Goal: Book appointment/travel/reservation

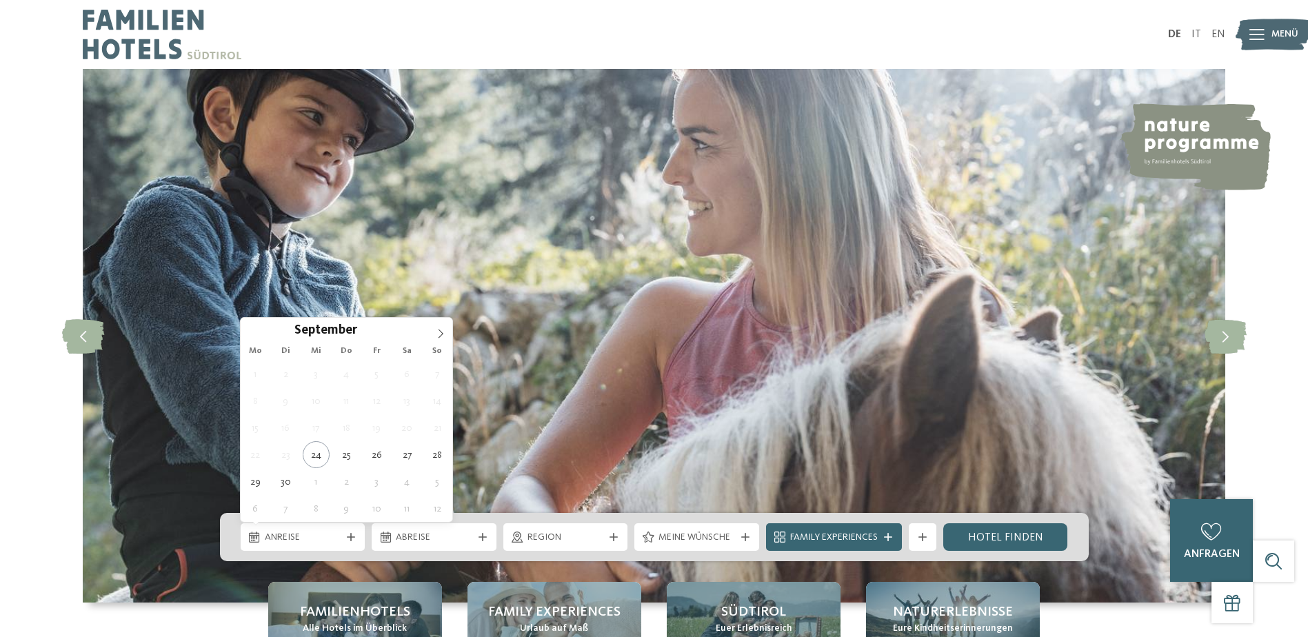
click at [343, 535] on div "Anreise" at bounding box center [302, 536] width 83 height 15
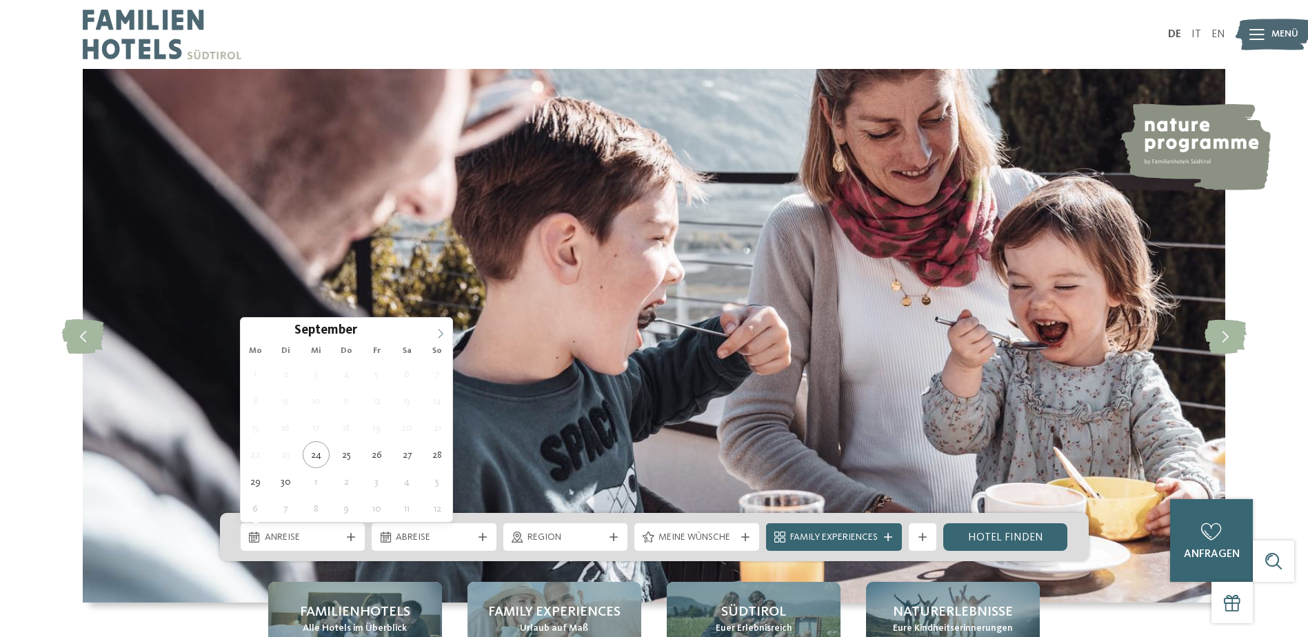
click at [438, 333] on icon at bounding box center [441, 334] width 10 height 10
type div "[DATE]"
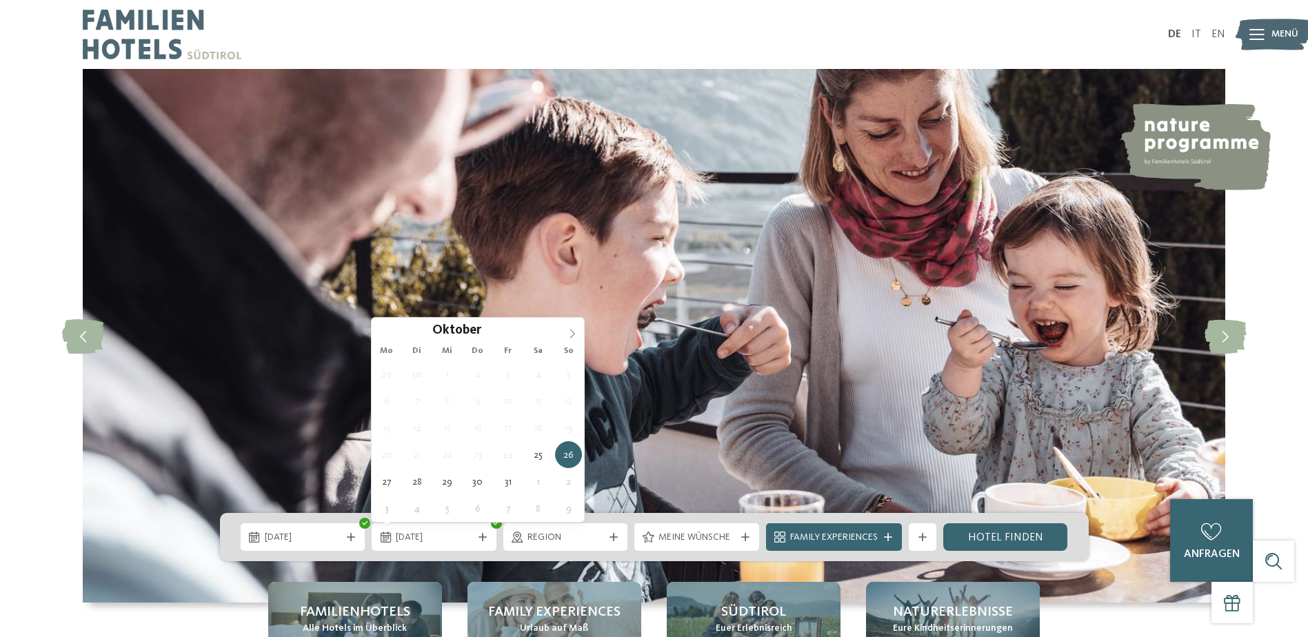
click at [569, 329] on icon at bounding box center [572, 334] width 10 height 10
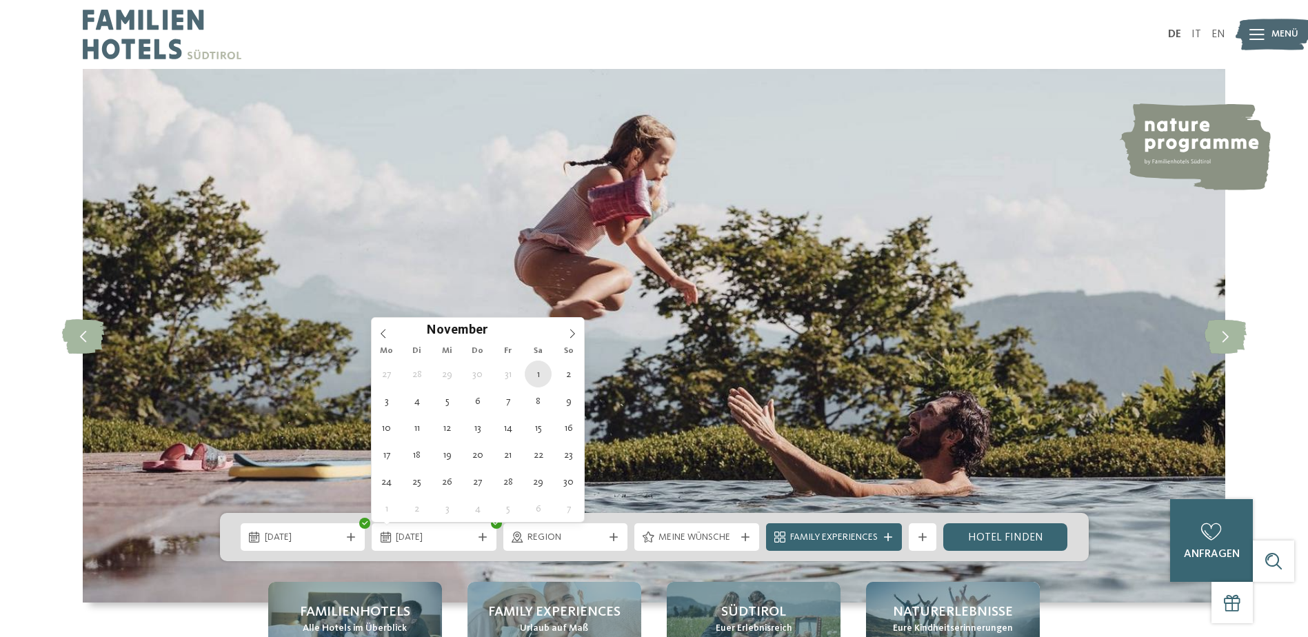
type div "[DATE]"
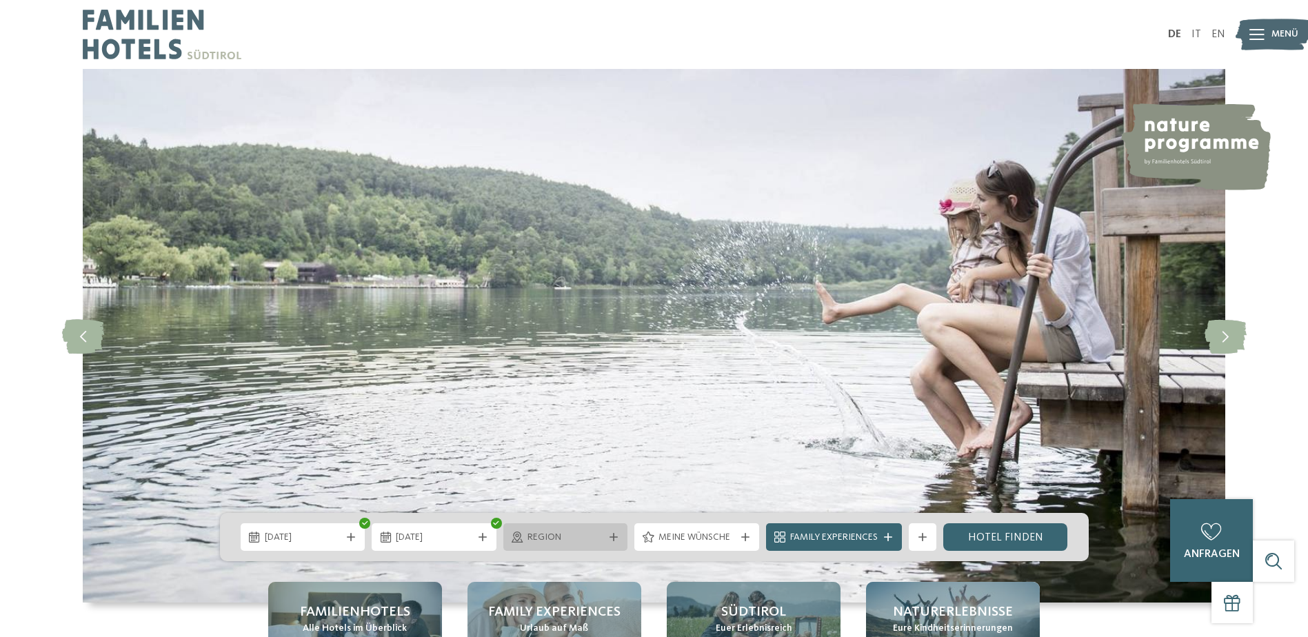
click at [613, 533] on icon at bounding box center [613, 537] width 8 height 8
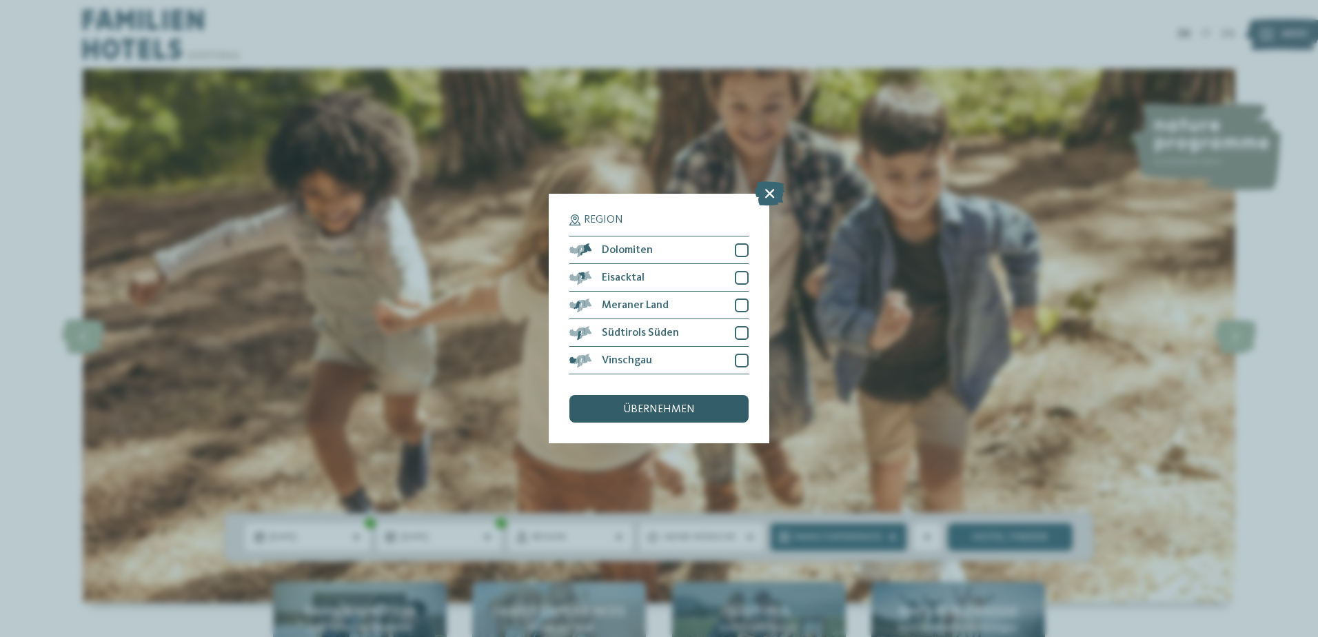
click at [704, 398] on div "übernehmen" at bounding box center [658, 409] width 179 height 28
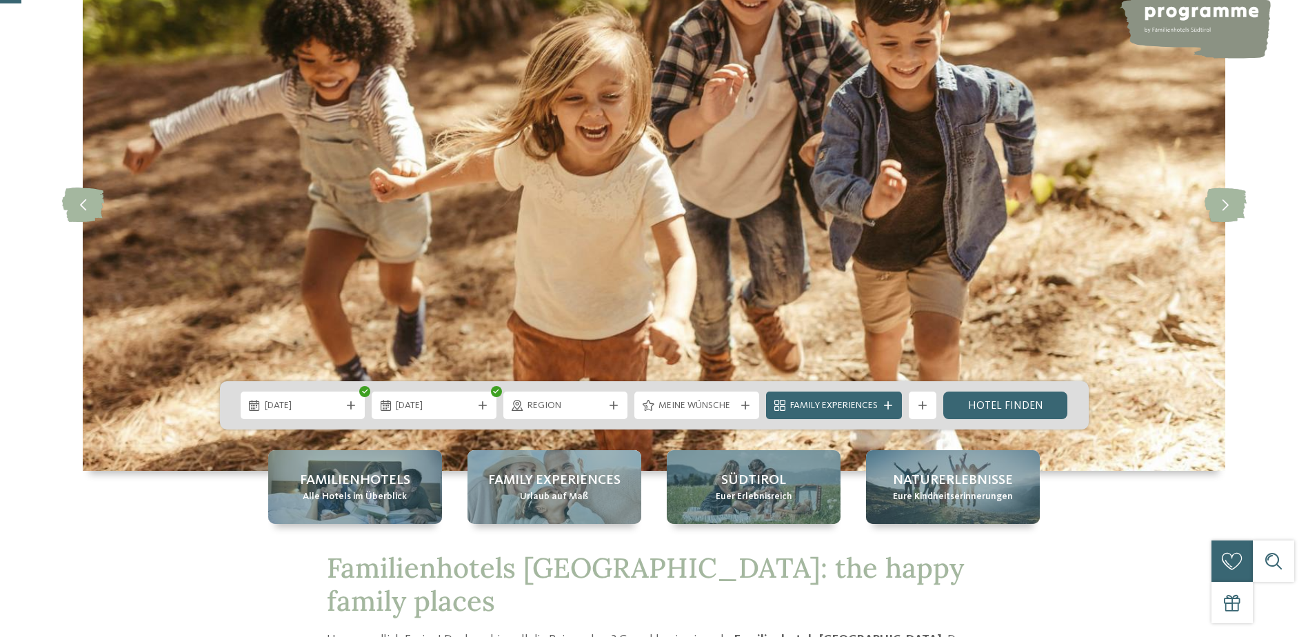
scroll to position [138, 0]
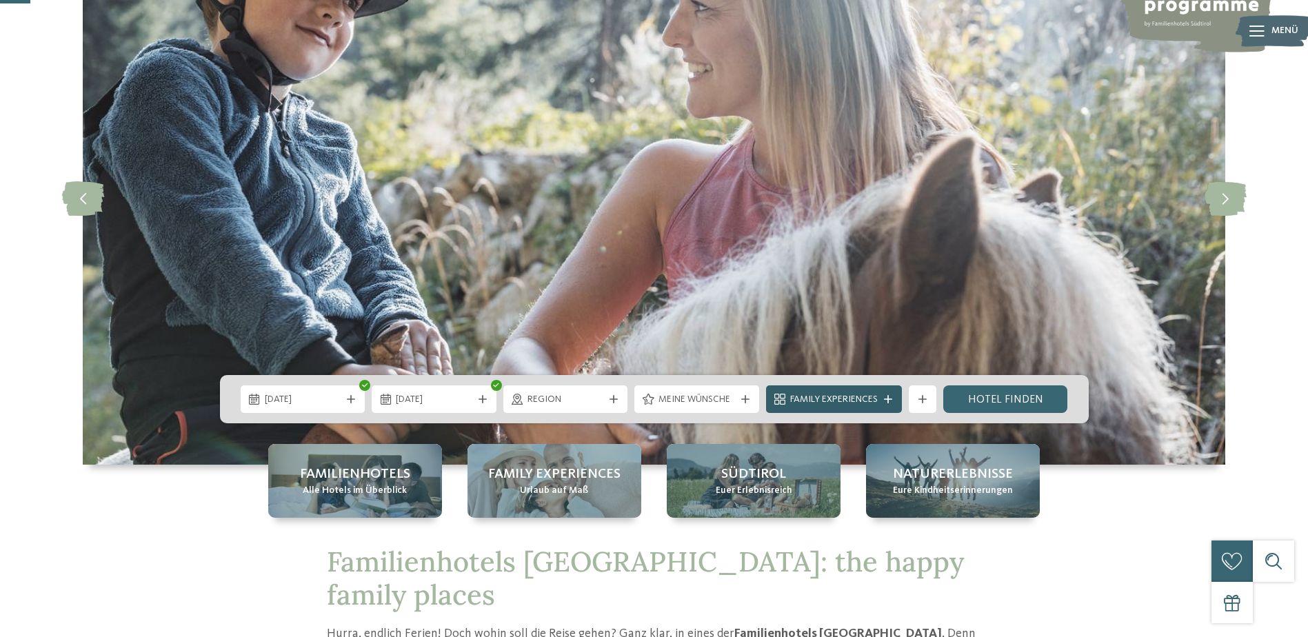
click at [890, 394] on div "Family Experiences" at bounding box center [834, 399] width 136 height 28
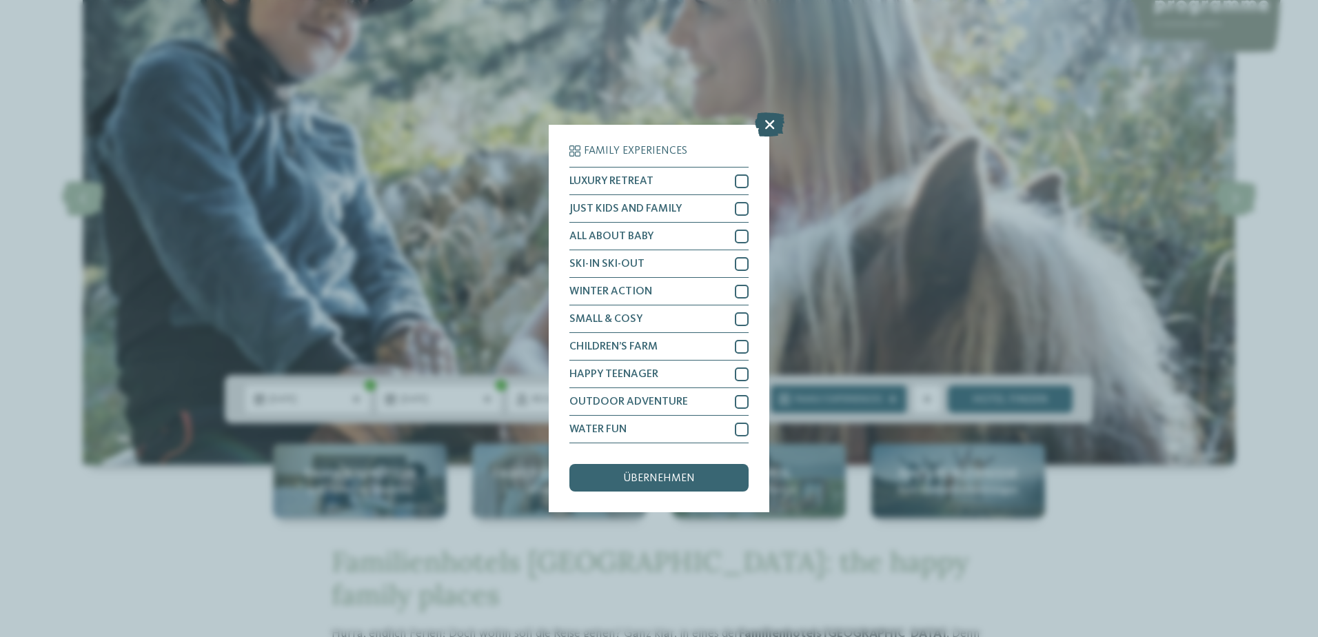
click at [771, 121] on icon at bounding box center [770, 124] width 30 height 24
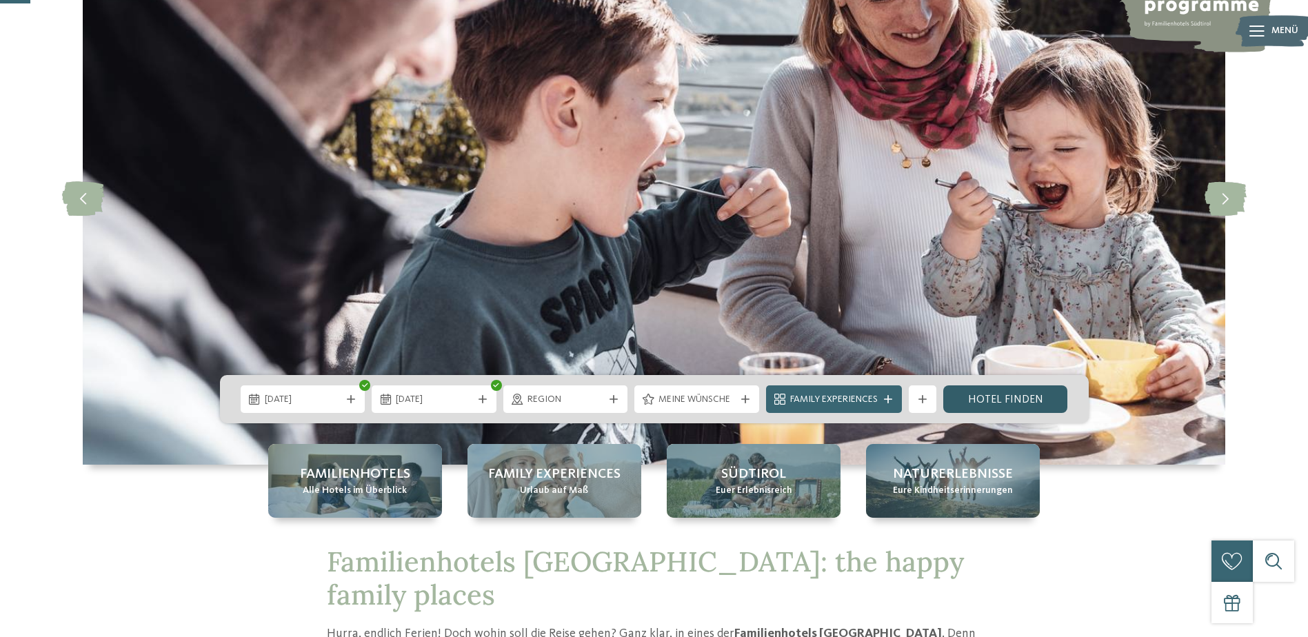
click at [1008, 385] on link "Hotel finden" at bounding box center [1005, 399] width 125 height 28
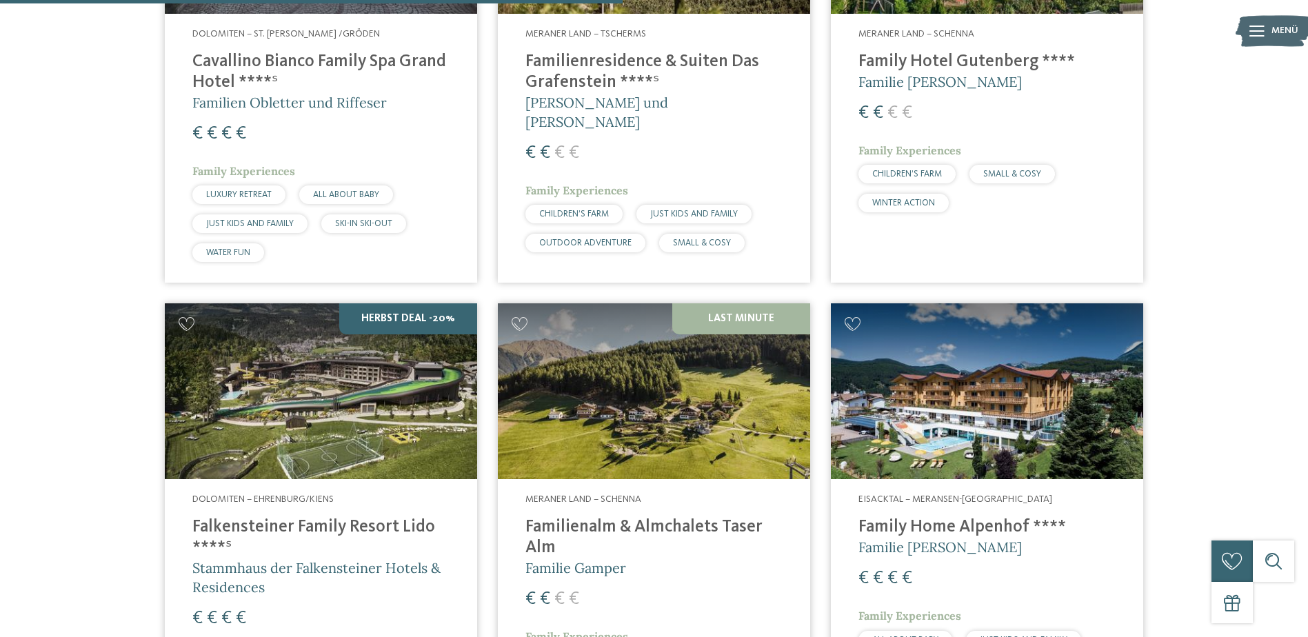
scroll to position [1654, 0]
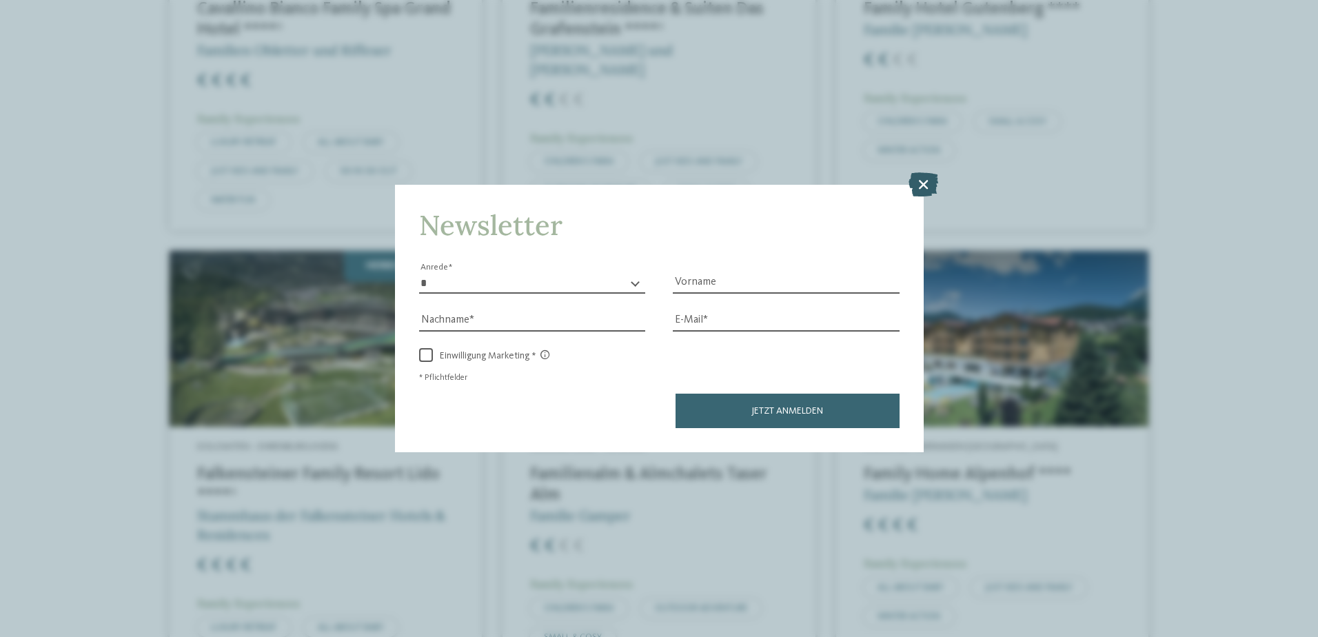
click at [924, 182] on icon at bounding box center [923, 184] width 30 height 24
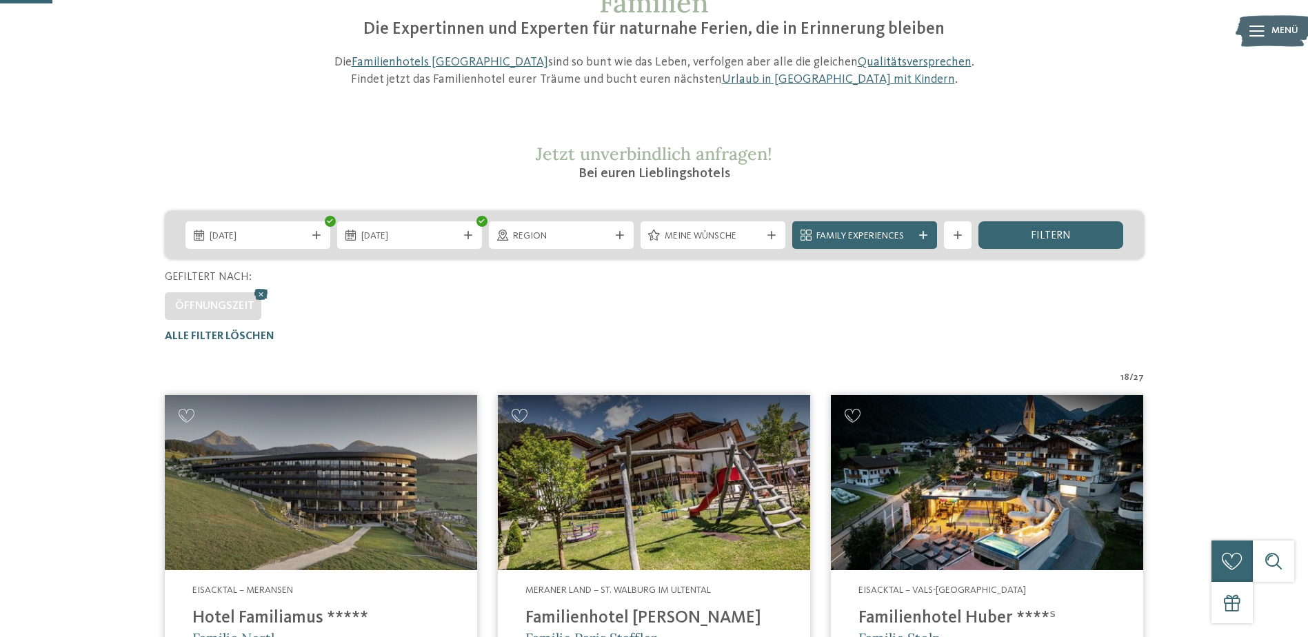
scroll to position [138, 0]
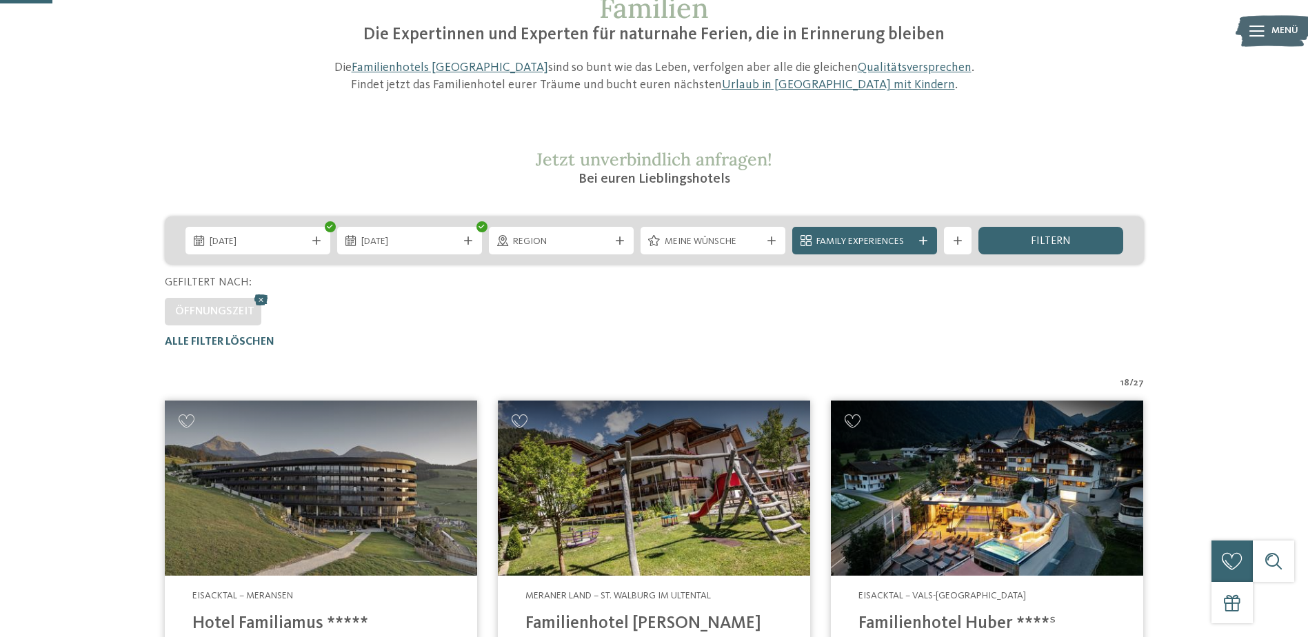
click at [1250, 23] on div at bounding box center [1256, 31] width 15 height 34
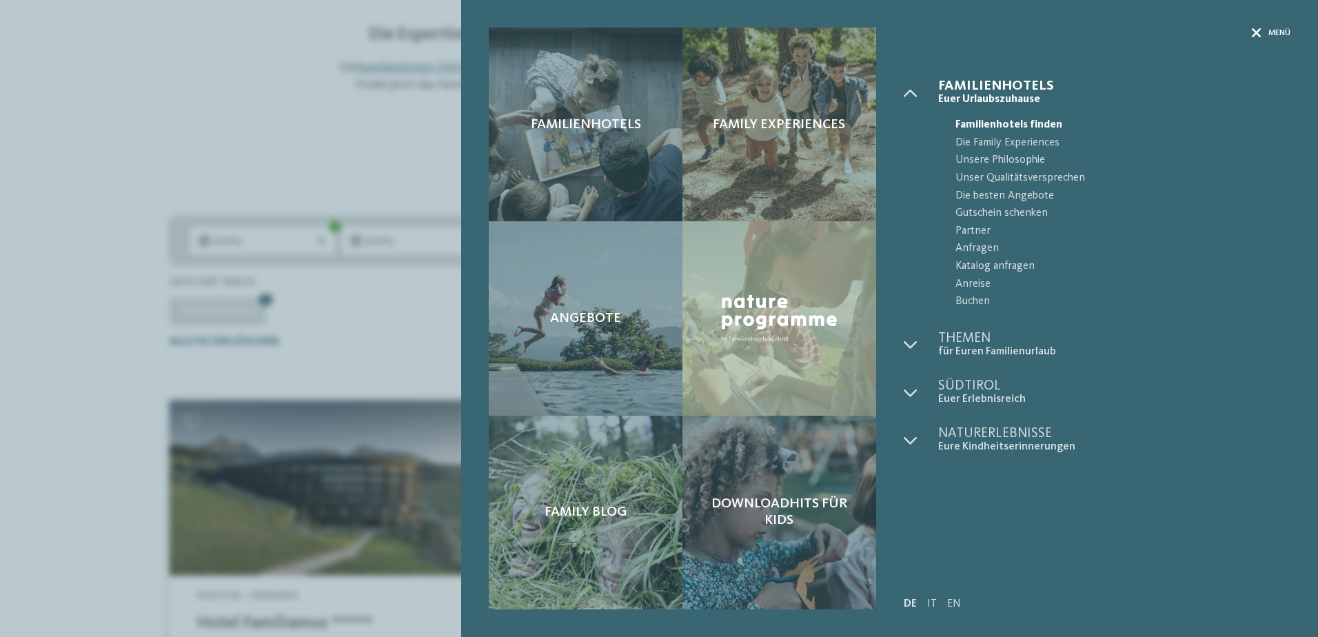
click at [1270, 28] on span "Menü" at bounding box center [1279, 34] width 22 height 12
